Goal: Task Accomplishment & Management: Use online tool/utility

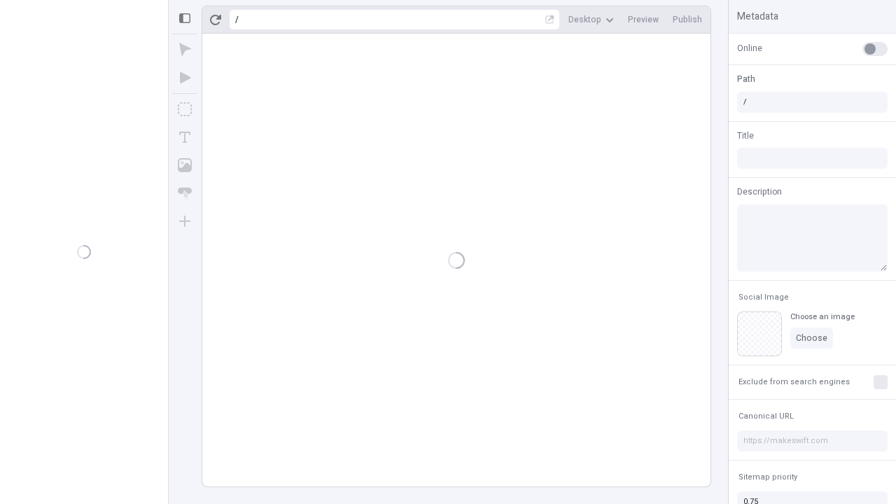
type input "/deep-link-amicitia"
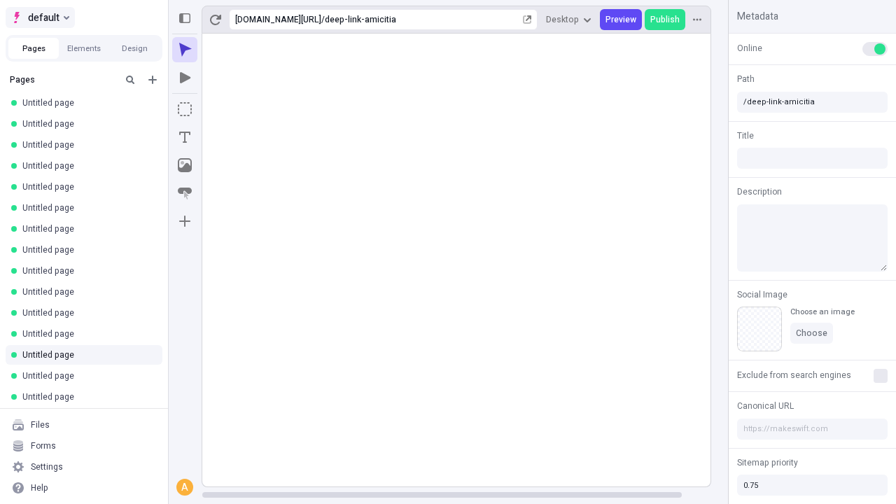
click at [39, 17] on span "default" at bounding box center [43, 17] width 31 height 17
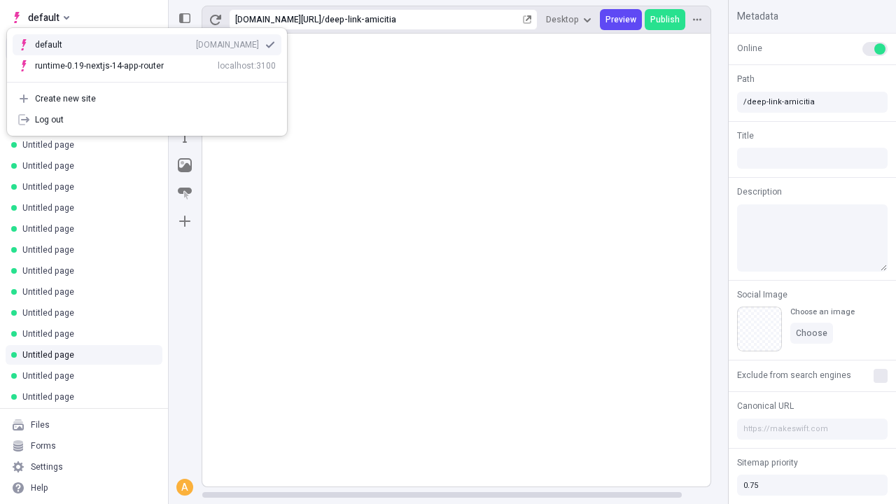
click at [196, 42] on div "[DOMAIN_NAME]" at bounding box center [227, 44] width 63 height 11
click at [153, 80] on icon "Add new" at bounding box center [152, 80] width 8 height 8
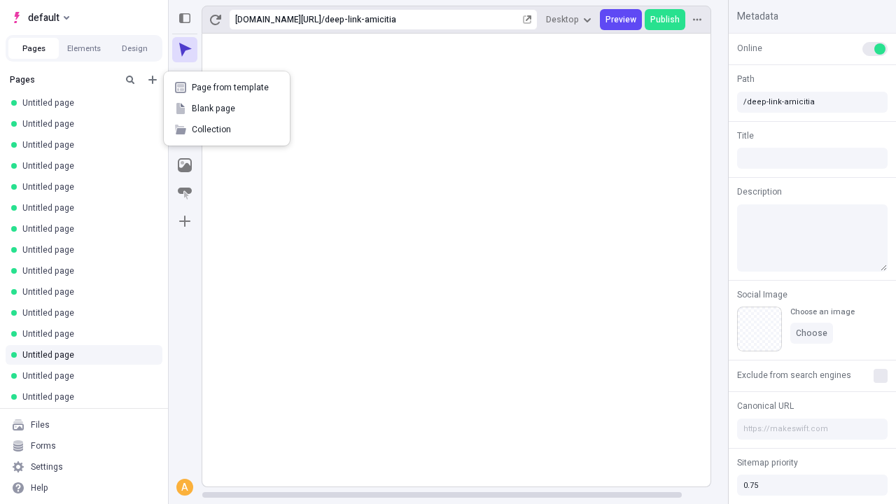
click at [227, 108] on span "Blank page" at bounding box center [235, 108] width 87 height 11
type input "/deep-link-accedo"
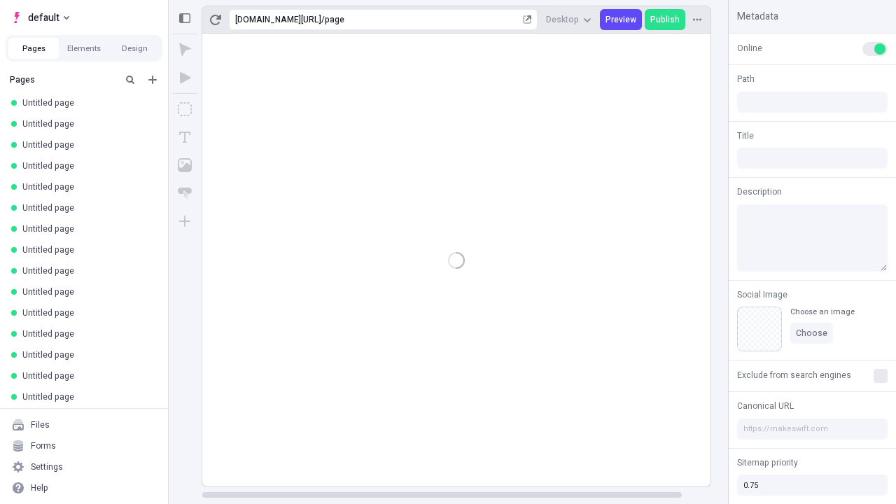
type input "/page"
